Goal: Transaction & Acquisition: Purchase product/service

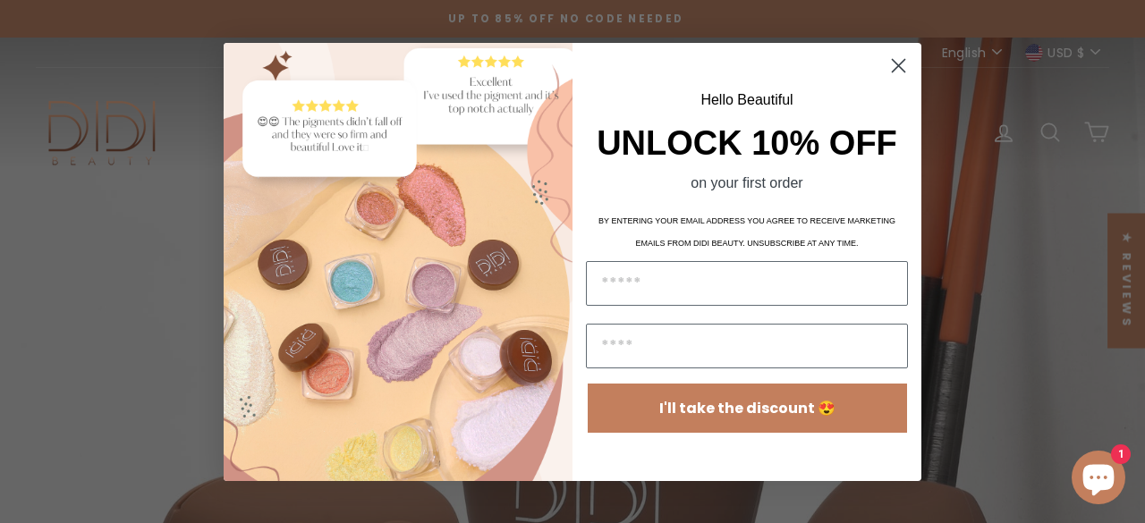
click at [898, 63] on icon "Close dialog" at bounding box center [898, 65] width 13 height 13
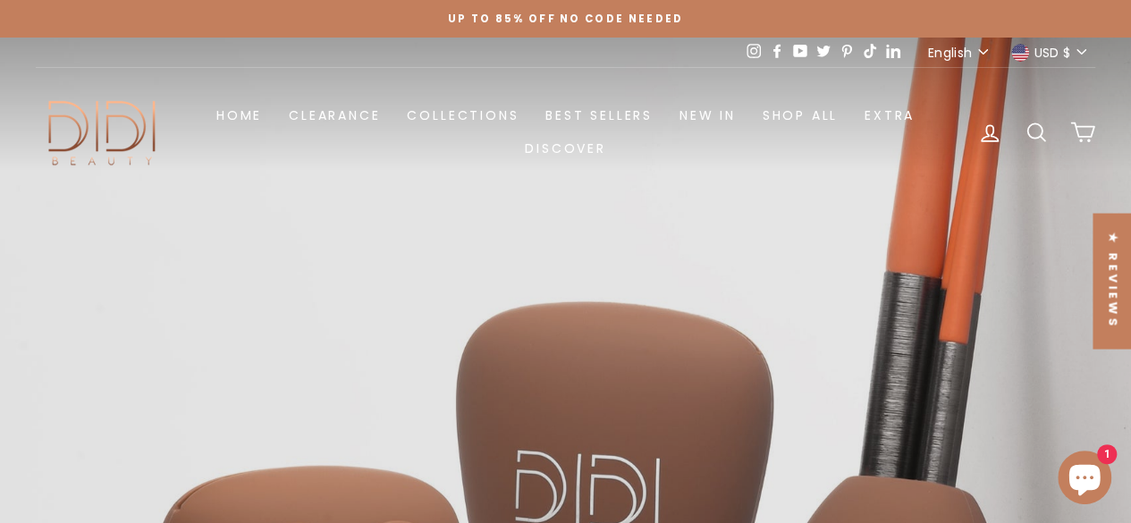
click at [681, 257] on link at bounding box center [572, 299] width 1145 height 523
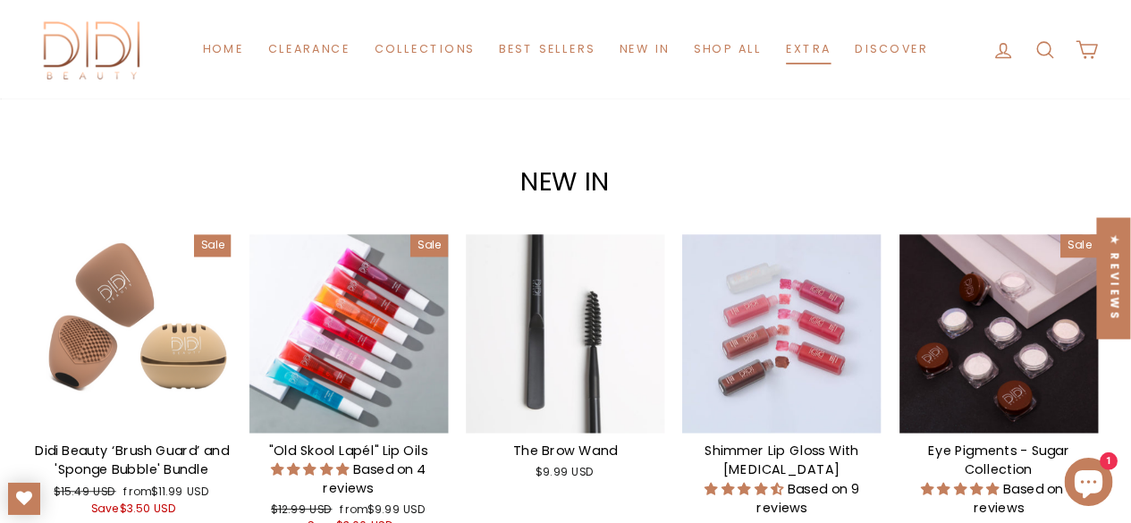
scroll to position [1685, 0]
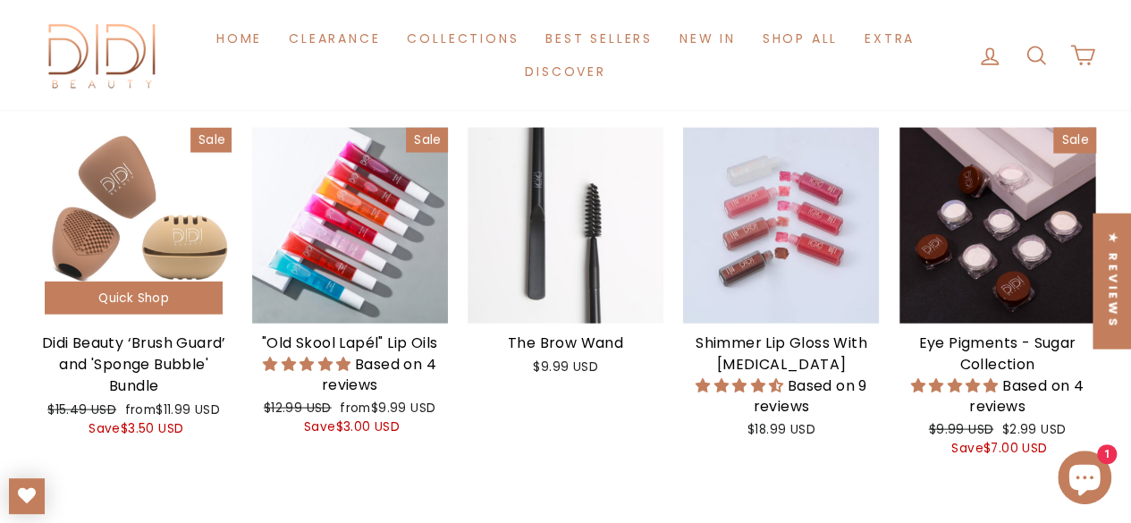
click at [151, 273] on div at bounding box center [134, 225] width 196 height 196
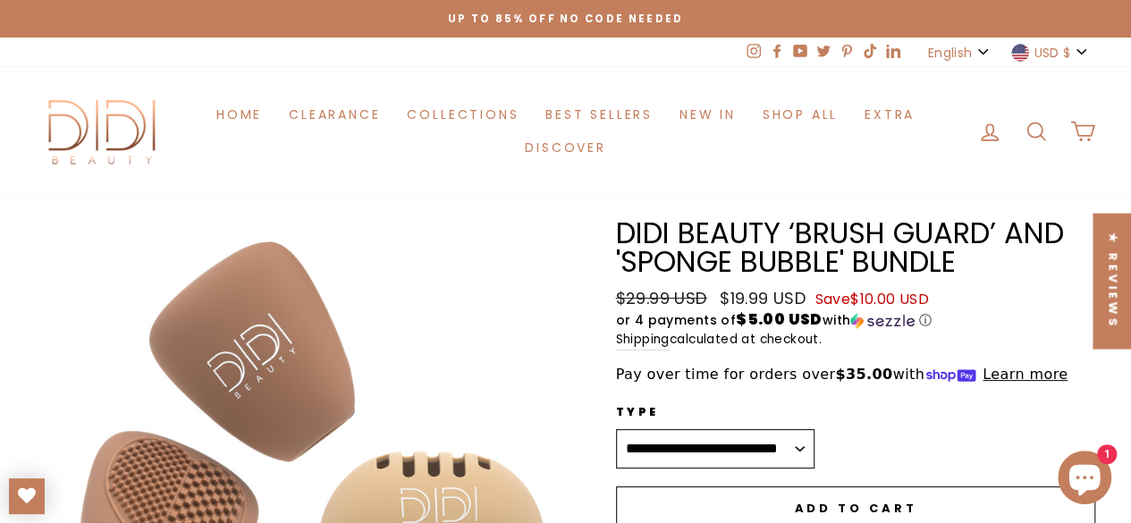
click at [1067, 55] on span "USD $" at bounding box center [1052, 53] width 37 height 20
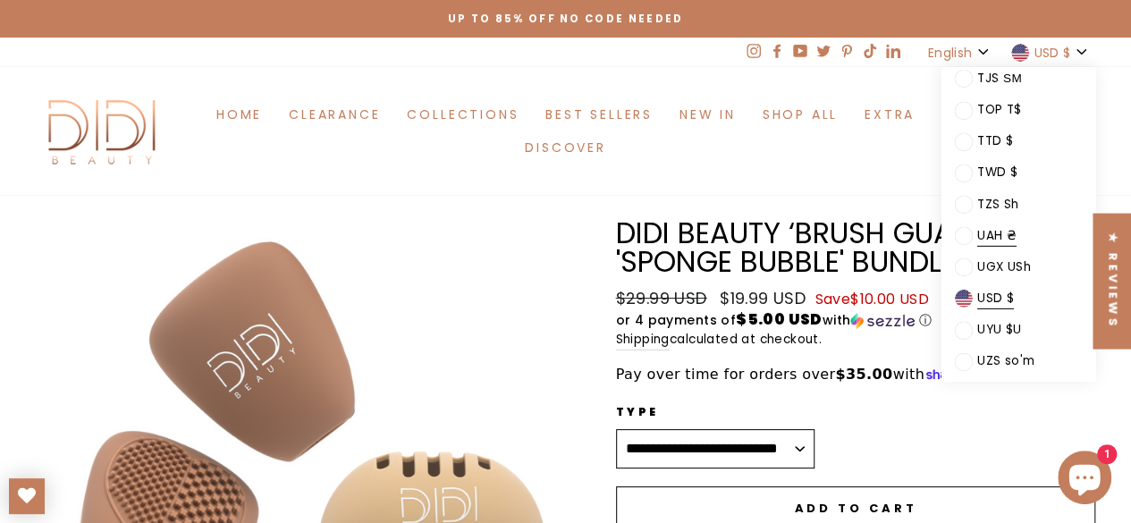
scroll to position [2915, 0]
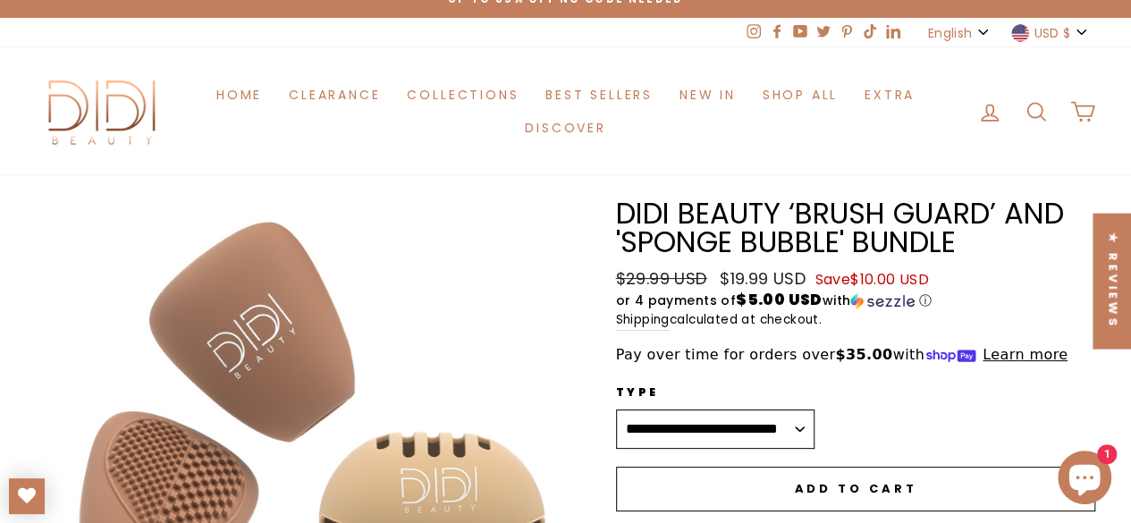
scroll to position [0, 0]
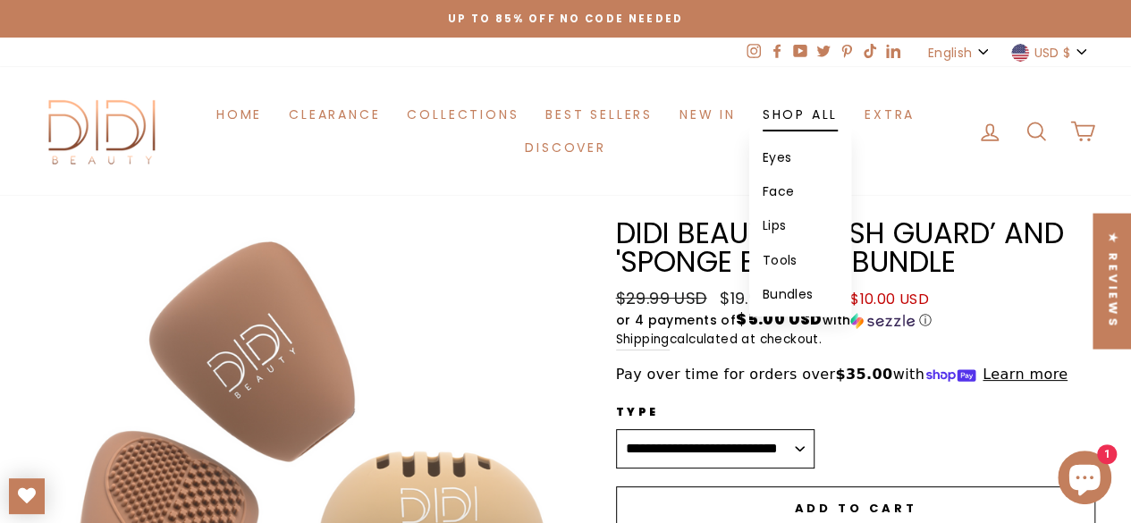
click at [782, 141] on link "Eyes" at bounding box center [800, 157] width 102 height 34
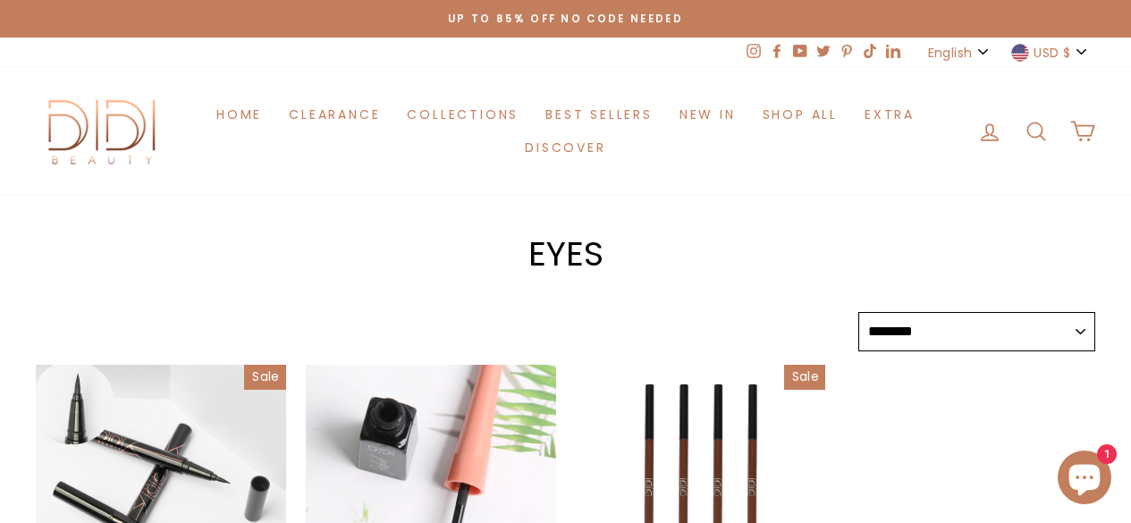
select select "******"
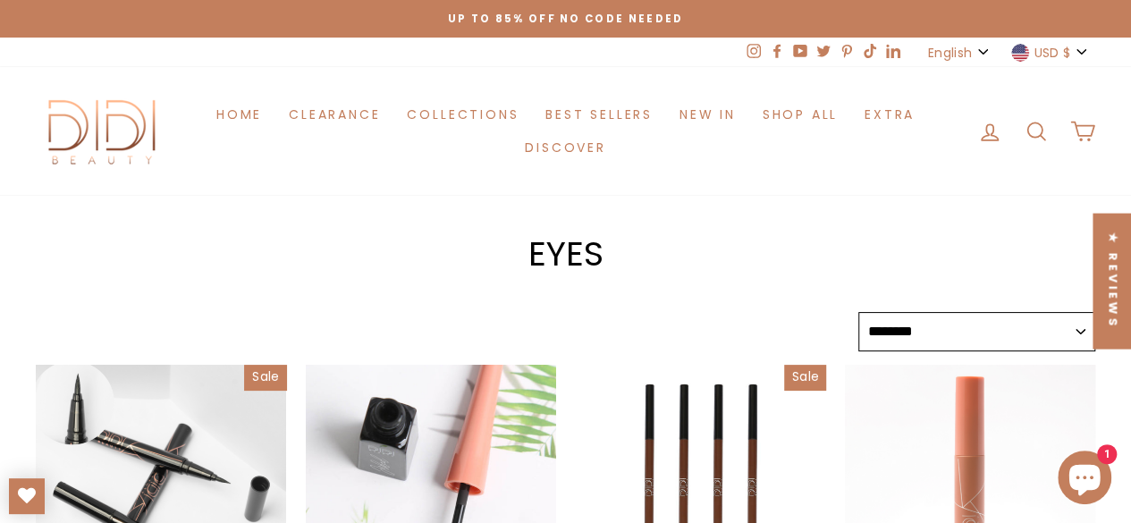
click at [978, 54] on button "English" at bounding box center [960, 53] width 74 height 30
click at [844, 207] on div "Eyes" at bounding box center [565, 220] width 1131 height 101
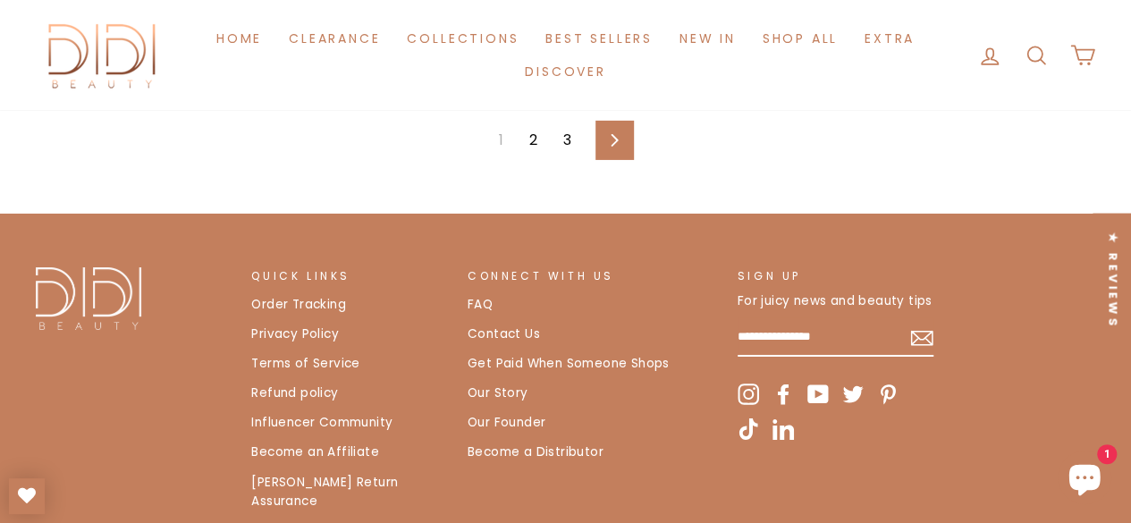
scroll to position [2955, 0]
